Goal: Information Seeking & Learning: Learn about a topic

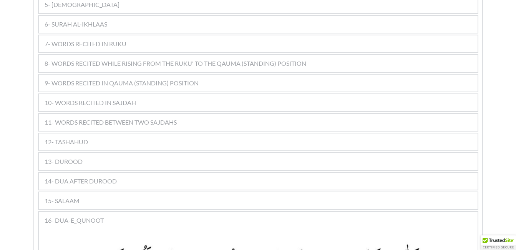
click at [163, 118] on span "11- WORDS RECITED BETWEEN TWO SAJDAHS" at bounding box center [111, 122] width 132 height 9
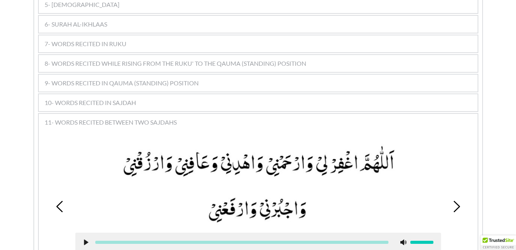
click at [217, 176] on picture at bounding box center [258, 183] width 366 height 81
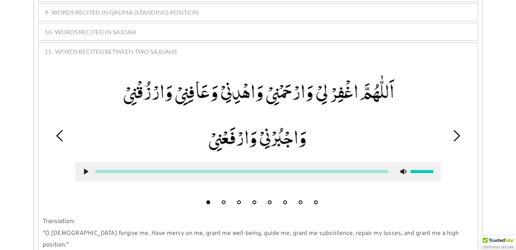
scroll to position [667, 0]
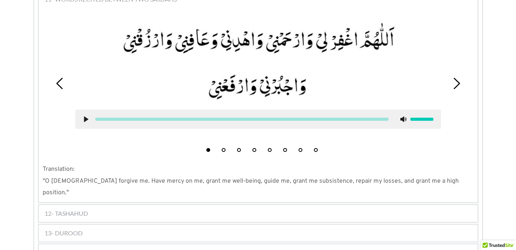
click at [223, 148] on button "2" at bounding box center [224, 150] width 4 height 4
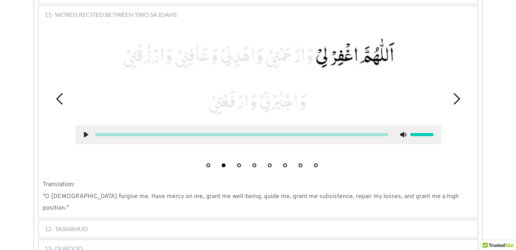
scroll to position [636, 0]
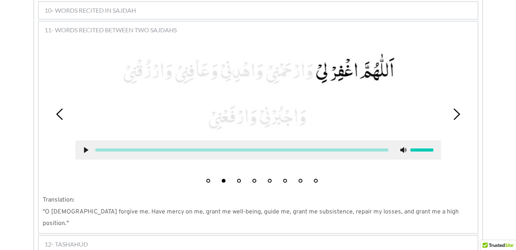
click at [85, 147] on use at bounding box center [86, 150] width 4 height 6
click at [85, 140] on div at bounding box center [258, 149] width 366 height 19
click at [84, 147] on use at bounding box center [85, 150] width 5 height 6
click at [178, 172] on div "1 2 3 4 5 6 7 8" at bounding box center [258, 113] width 431 height 145
click at [239, 179] on button "3" at bounding box center [239, 181] width 4 height 4
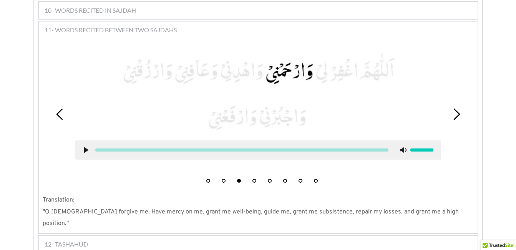
click at [87, 147] on use at bounding box center [86, 150] width 4 height 6
click at [86, 147] on icon at bounding box center [86, 150] width 6 height 6
click at [116, 194] on p "Translation:" at bounding box center [258, 200] width 431 height 12
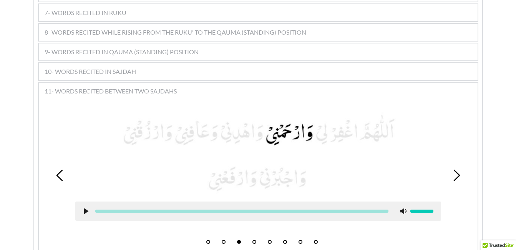
scroll to position [574, 0]
click at [83, 208] on icon at bounding box center [86, 211] width 6 height 6
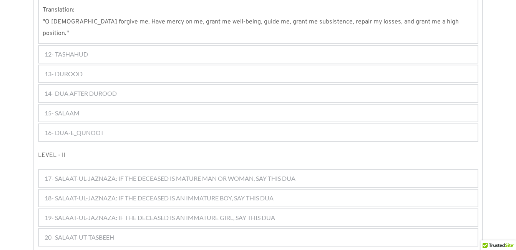
scroll to position [836, 0]
